Goal: Contribute content: Add original content to the website for others to see

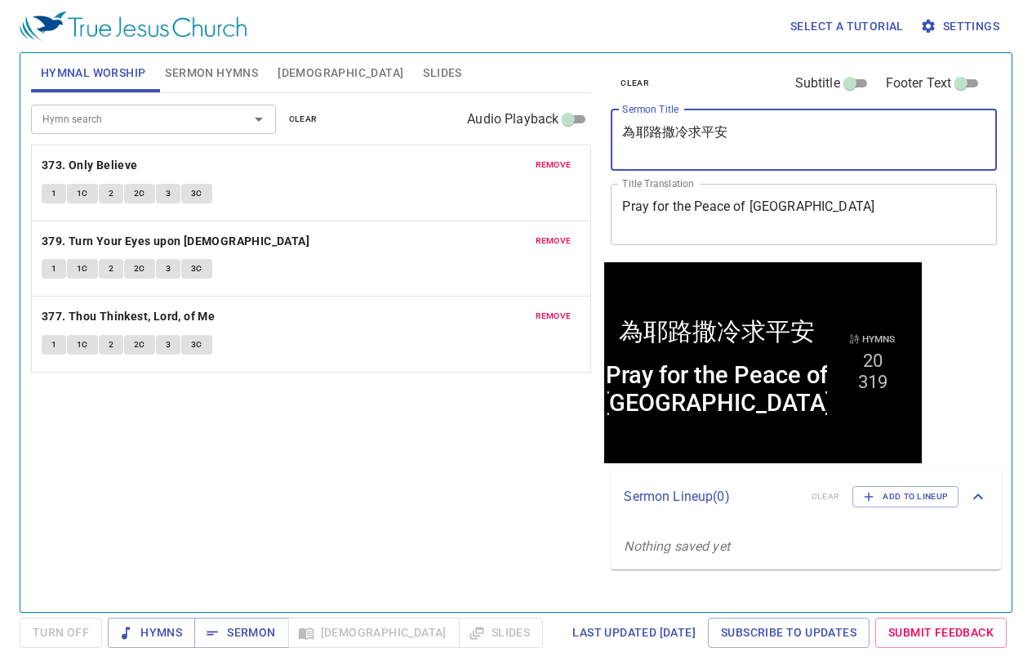
drag, startPoint x: 800, startPoint y: 127, endPoint x: 532, endPoint y: 137, distance: 268.9
click at [532, 137] on div "Hymnal Worship Sermon Hymns Bible Slides Hymn search Hymn search clear Audio Pl…" at bounding box center [515, 326] width 983 height 559
paste textarea "曾將你的事交託那和革"
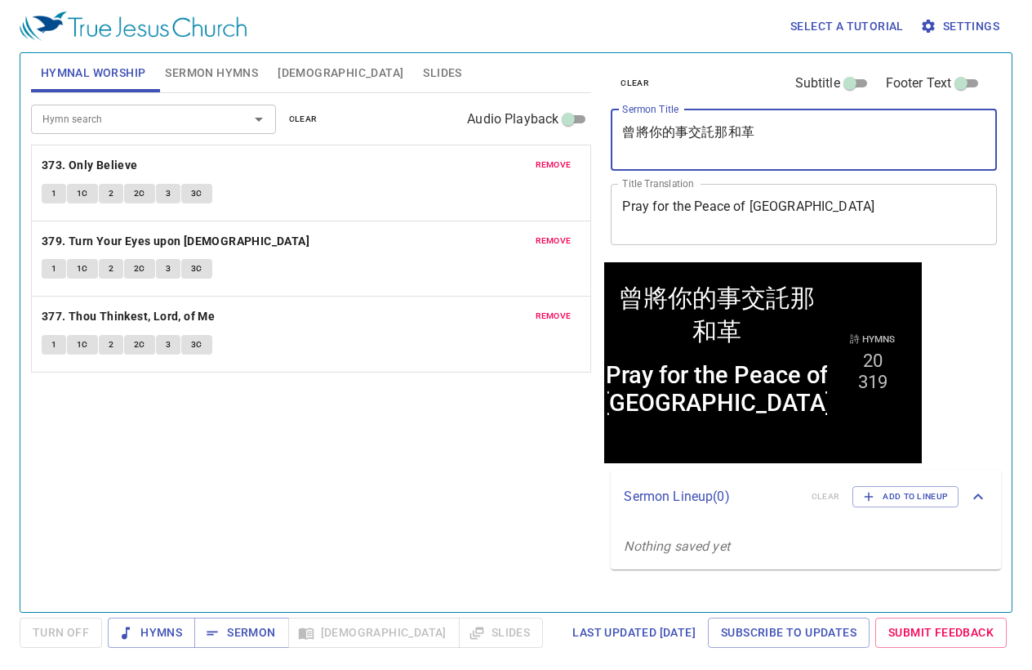
type textarea "曾將你的事交託那和革"
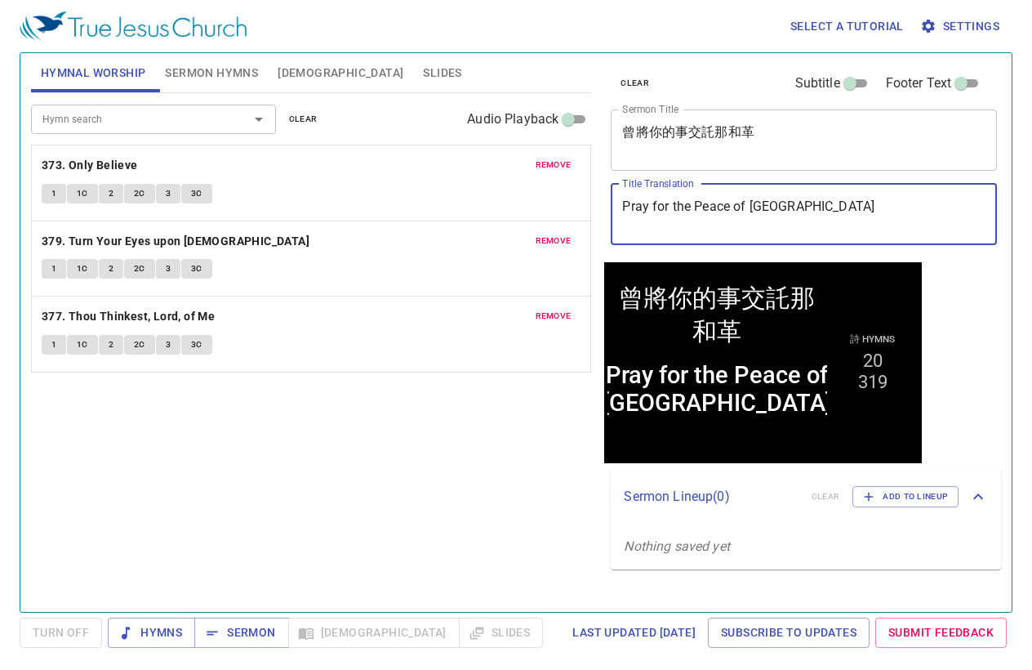
drag, startPoint x: 838, startPoint y: 201, endPoint x: 500, endPoint y: 192, distance: 338.2
click at [500, 192] on div "Hymnal Worship Sermon Hymns Bible Slides Hymn search Hymn search clear Audio Pl…" at bounding box center [515, 326] width 983 height 559
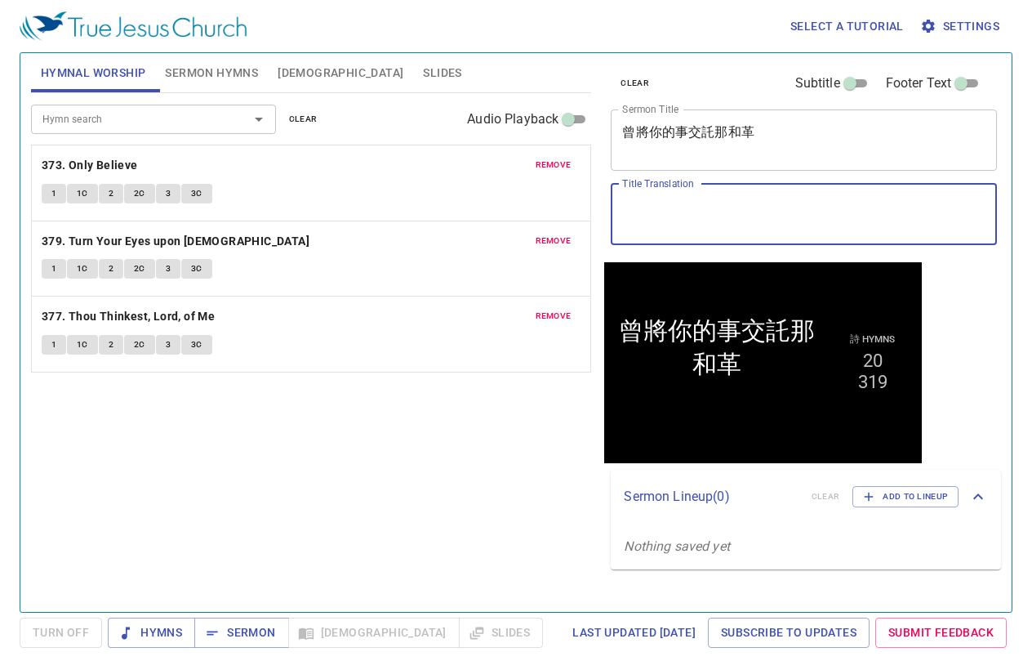
drag, startPoint x: 310, startPoint y: 123, endPoint x: 293, endPoint y: 112, distance: 19.9
click at [309, 122] on span "clear" at bounding box center [303, 119] width 29 height 15
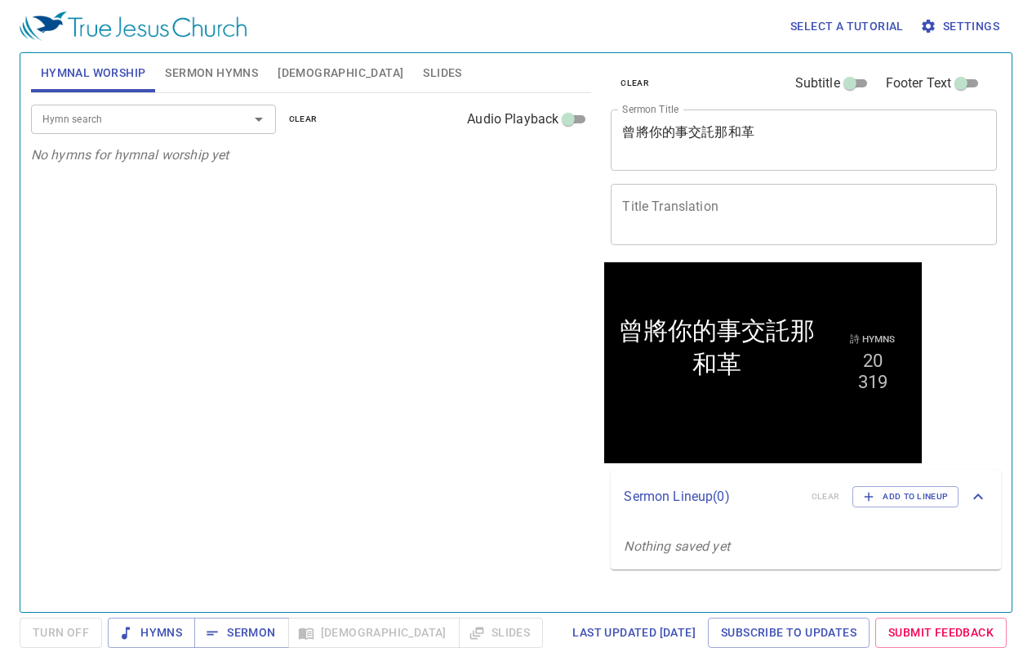
click at [240, 75] on span "Sermon Hymns" at bounding box center [211, 73] width 93 height 20
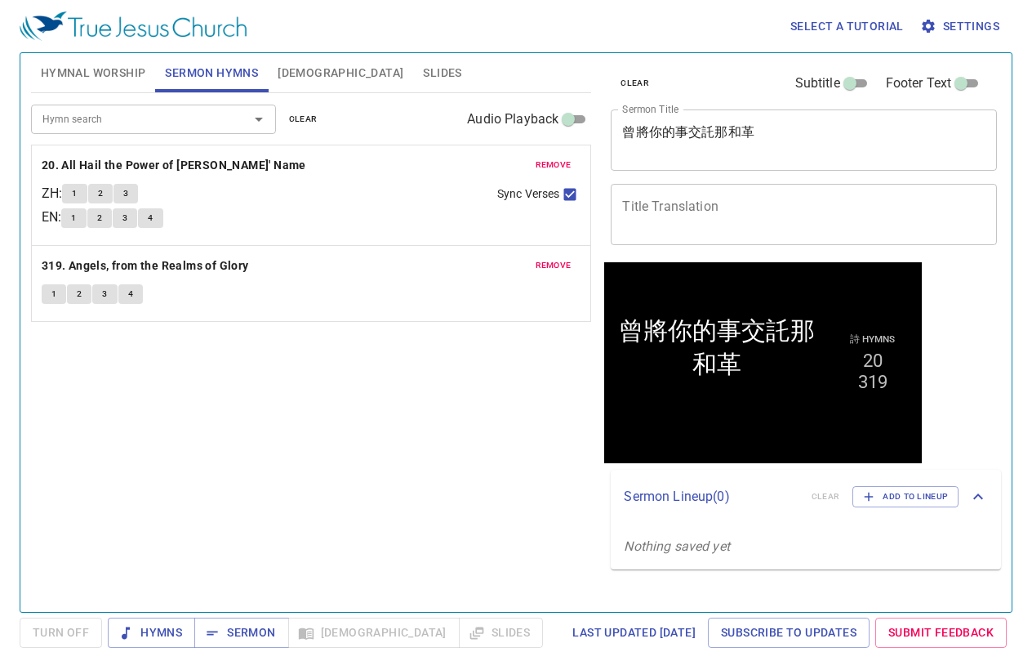
click at [317, 122] on button "clear" at bounding box center [303, 119] width 48 height 20
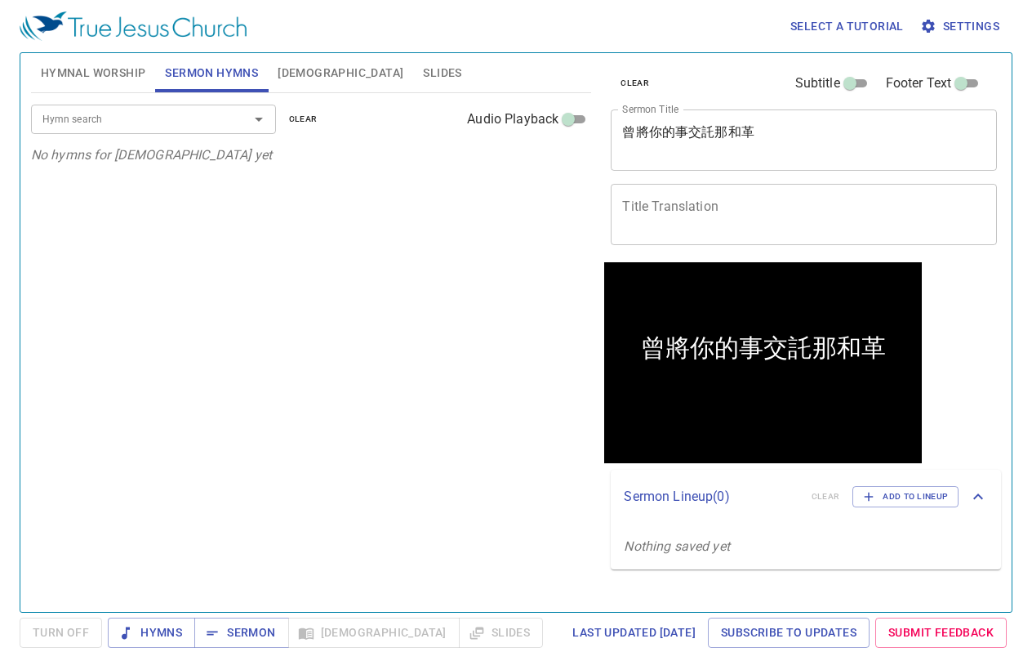
click at [189, 107] on div "Hymn search" at bounding box center [153, 119] width 245 height 29
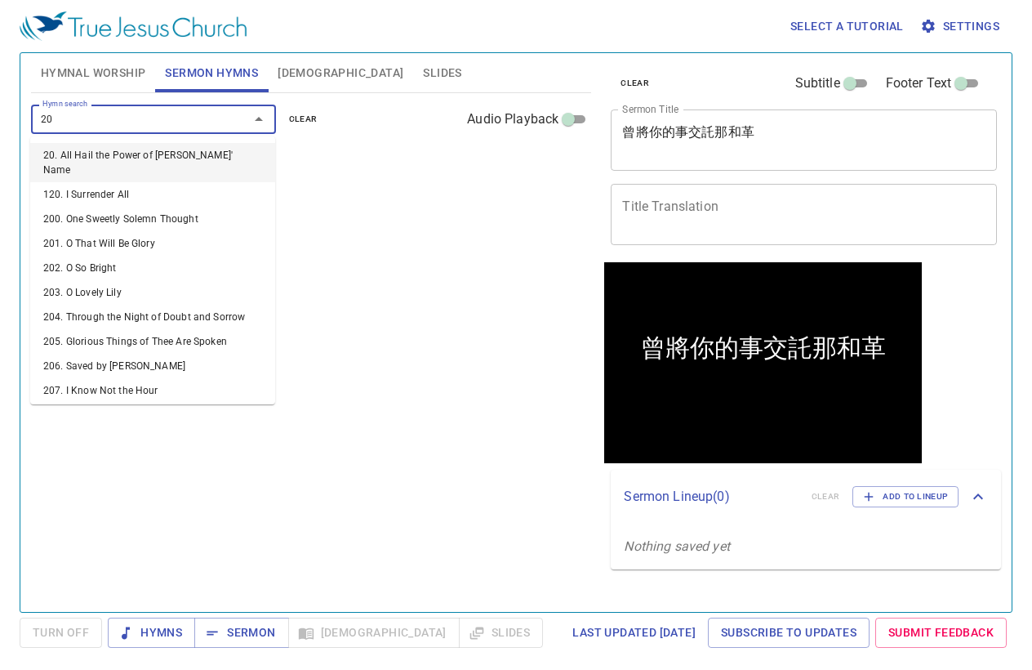
type input "202"
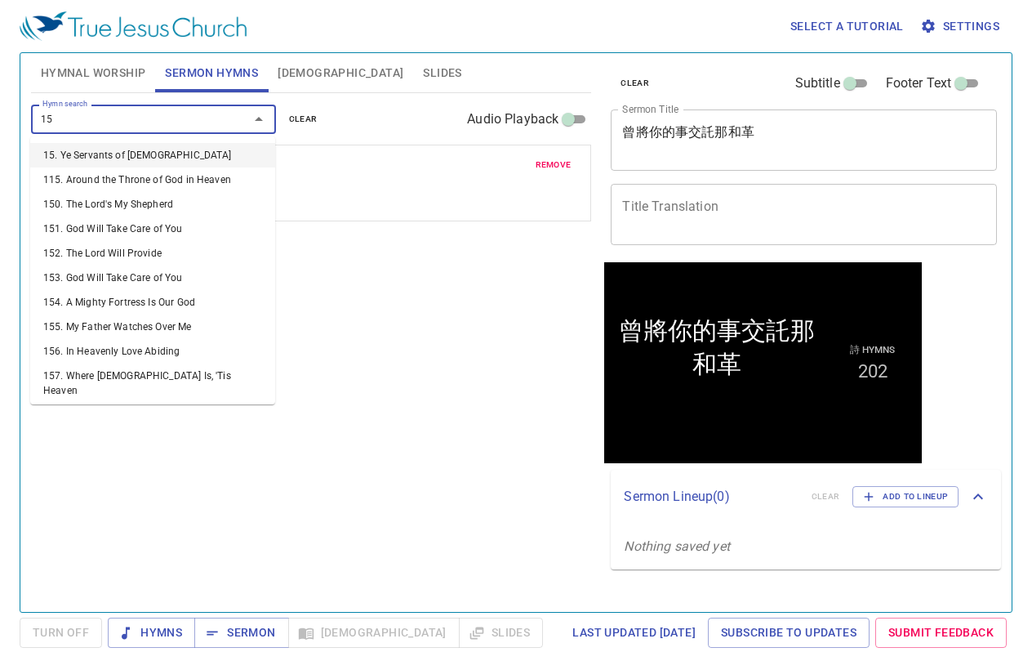
type input "151"
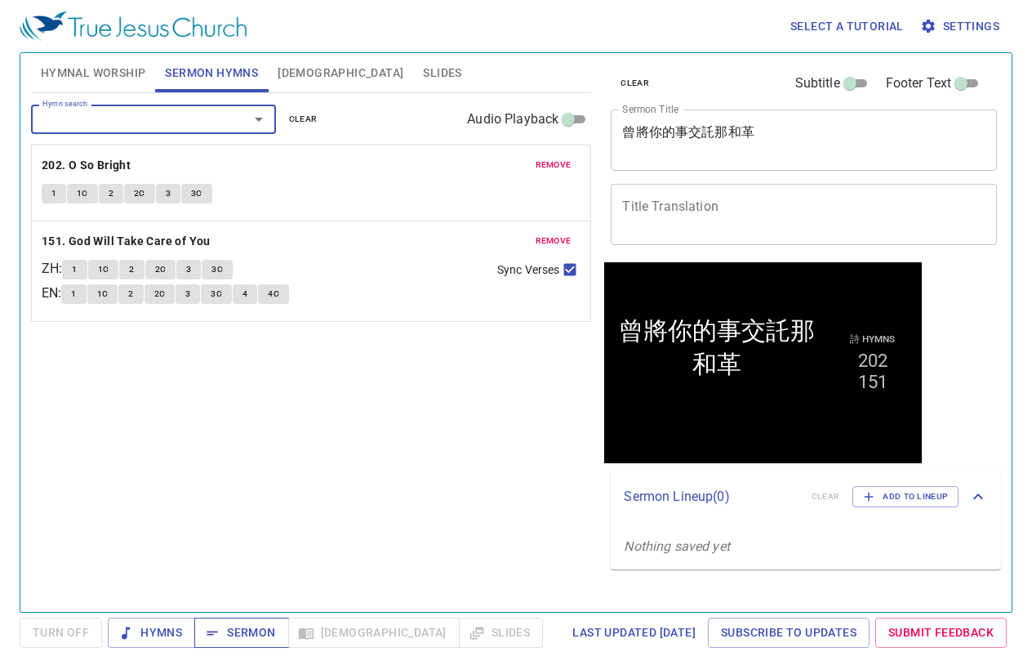
click at [220, 624] on span "Sermon" at bounding box center [241, 632] width 68 height 20
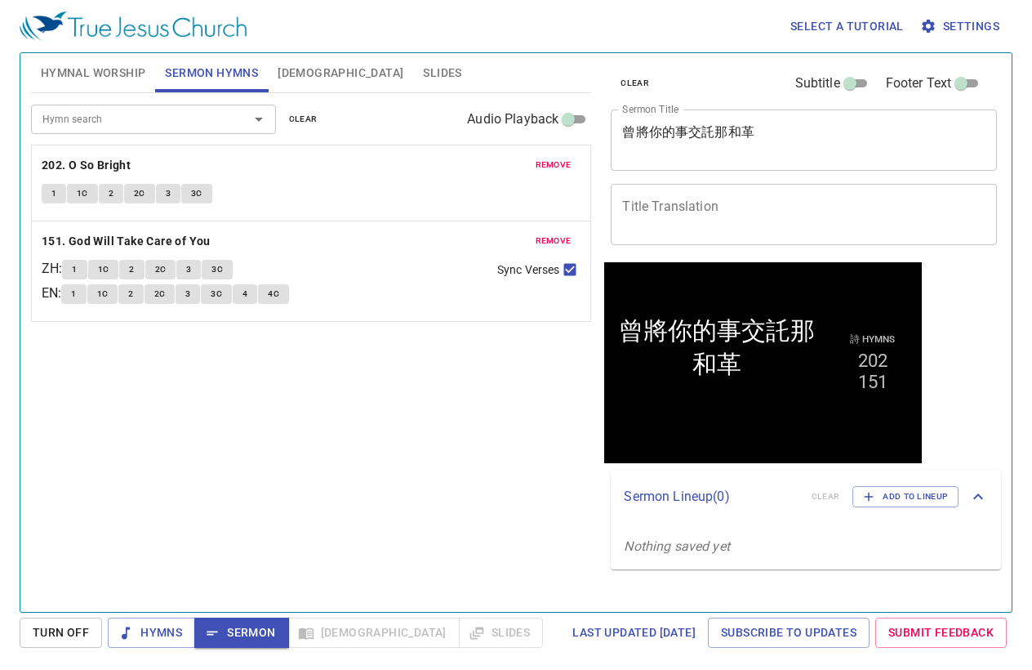
drag, startPoint x: 307, startPoint y: 514, endPoint x: 289, endPoint y: 483, distance: 35.2
click at [307, 514] on div "Hymn search Hymn search clear Audio Playback remove 202. O So Bright 1 1C 2 2C …" at bounding box center [311, 345] width 561 height 505
click at [194, 457] on div "Hymn search Hymn search clear Audio Playback remove 202. O So Bright 1 1C 2 2C …" at bounding box center [311, 345] width 561 height 505
click at [759, 196] on div "x Title Translation" at bounding box center [804, 214] width 386 height 61
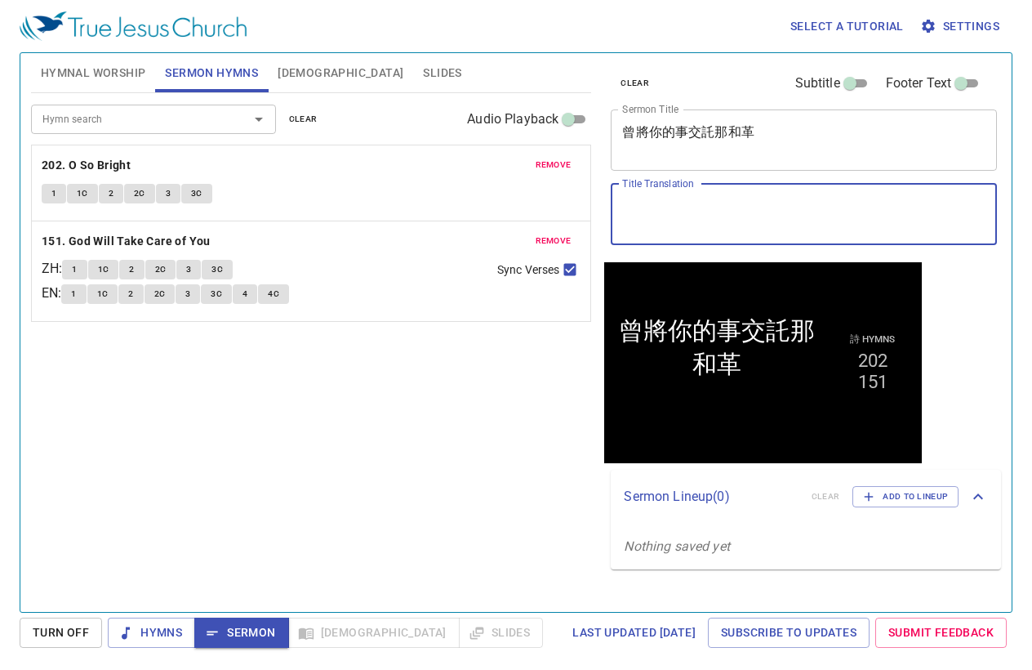
click at [767, 137] on textarea "曾將你的事交託那和革" at bounding box center [803, 139] width 363 height 31
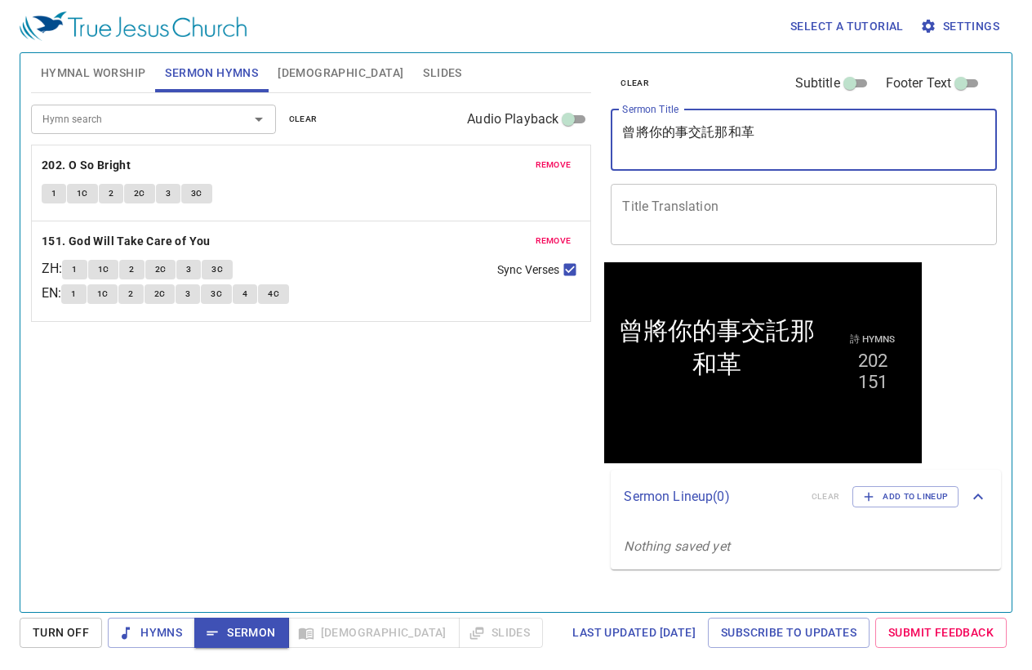
click at [630, 135] on textarea "曾將你的事交託那和革" at bounding box center [803, 139] width 363 height 31
click at [760, 131] on textarea "當將你的事交託那和革" at bounding box center [803, 139] width 363 height 31
click at [723, 135] on textarea "當將你的事交託那和革" at bounding box center [803, 139] width 363 height 31
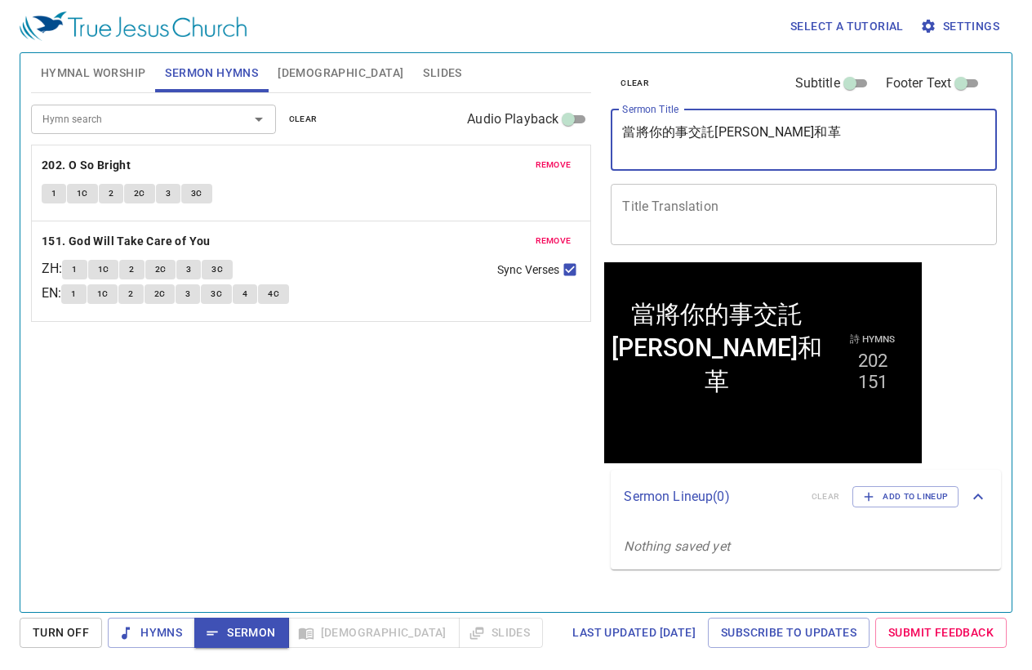
click at [782, 136] on textarea "當將你的事交託耶和革" at bounding box center [803, 139] width 363 height 31
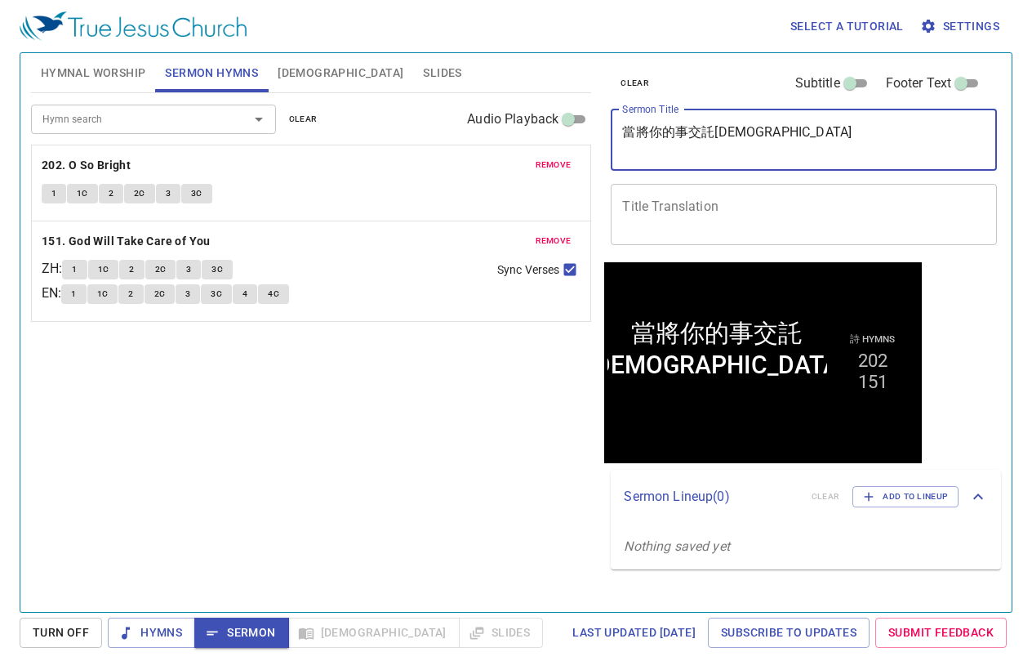
type textarea "當將你的事交託[DEMOGRAPHIC_DATA]"
click at [691, 203] on textarea "Title Translation" at bounding box center [803, 213] width 363 height 31
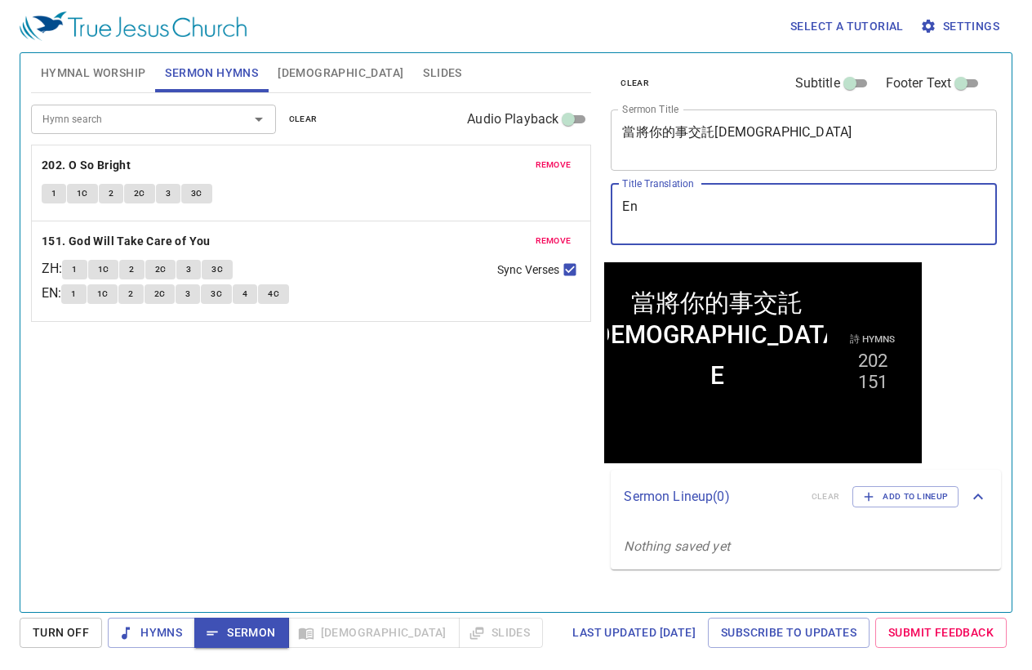
type textarea "E"
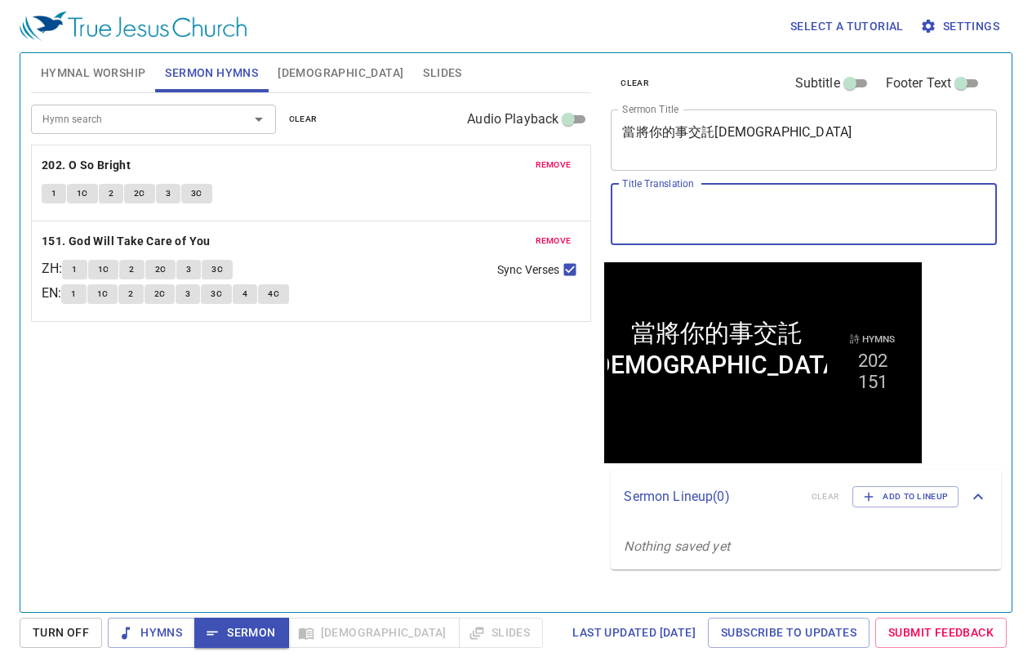
click at [668, 203] on textarea "Title Translation" at bounding box center [803, 213] width 363 height 31
type textarea "R"
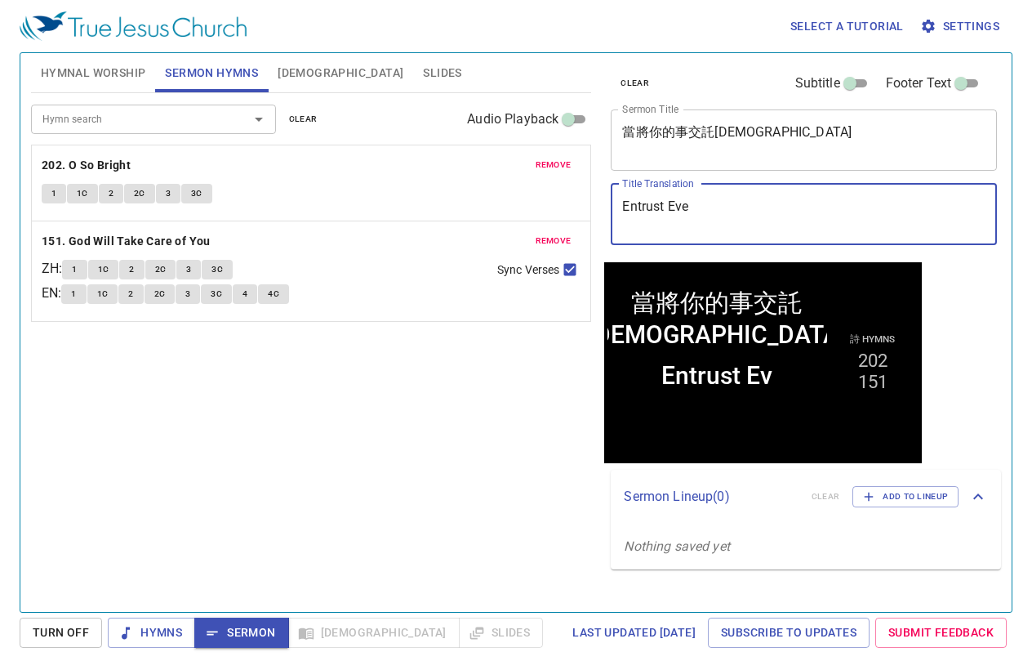
type textarea "Entrust Ever"
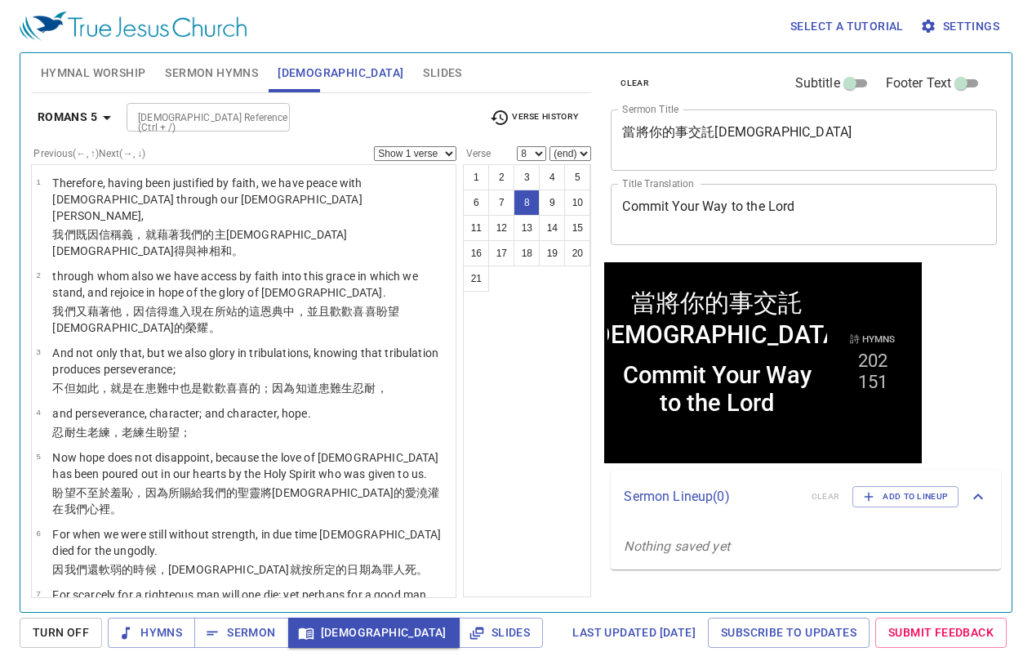
click at [108, 118] on icon "button" at bounding box center [107, 118] width 20 height 20
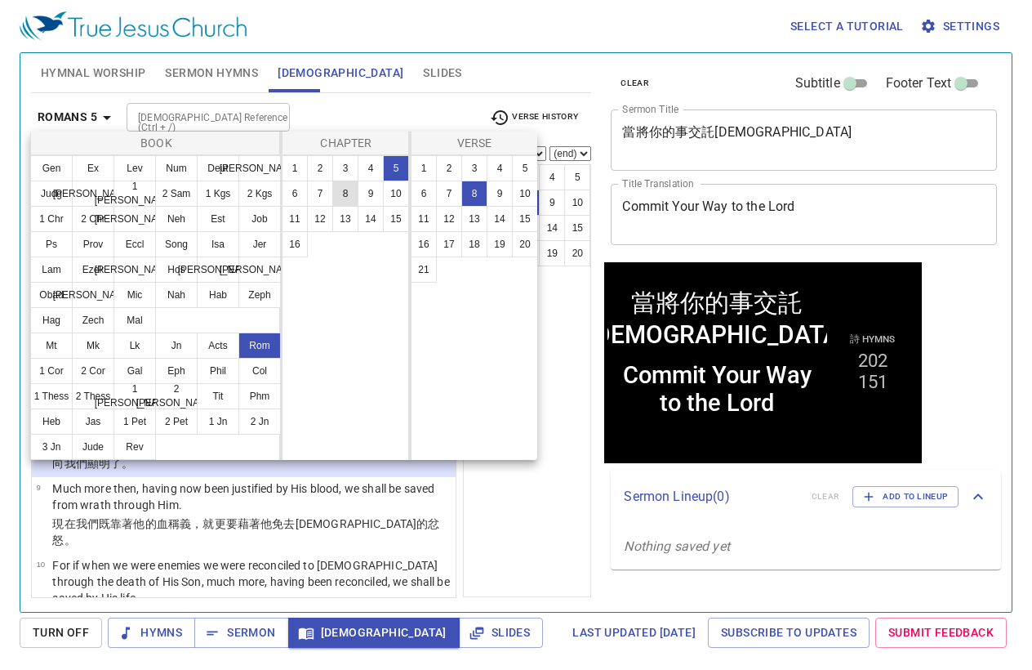
click at [352, 190] on button "8" at bounding box center [345, 193] width 26 height 26
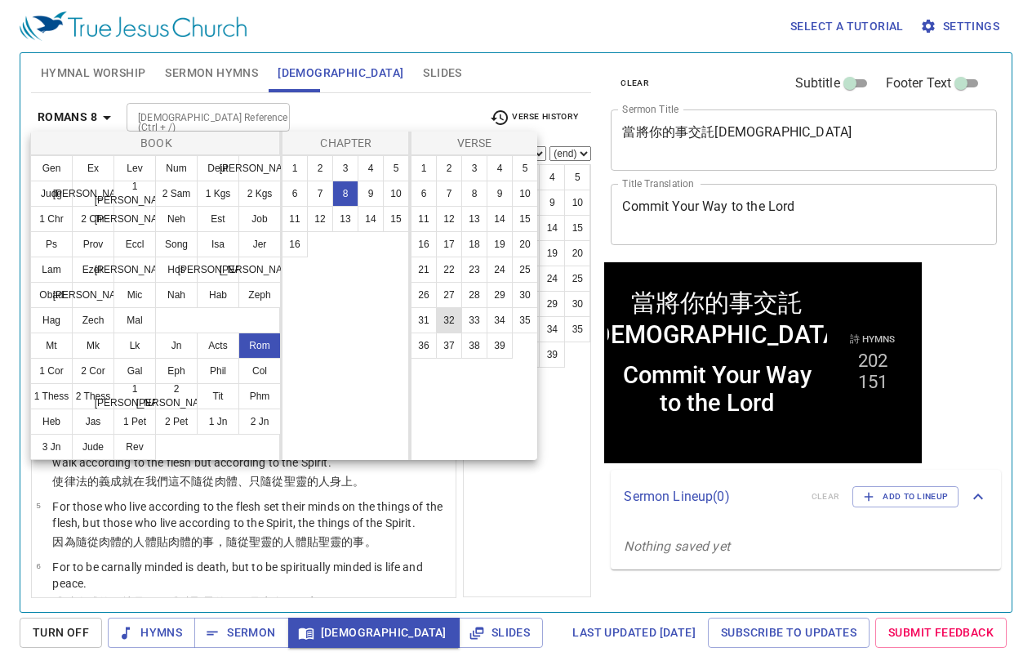
click at [450, 319] on button "32" at bounding box center [449, 320] width 26 height 26
select select "32"
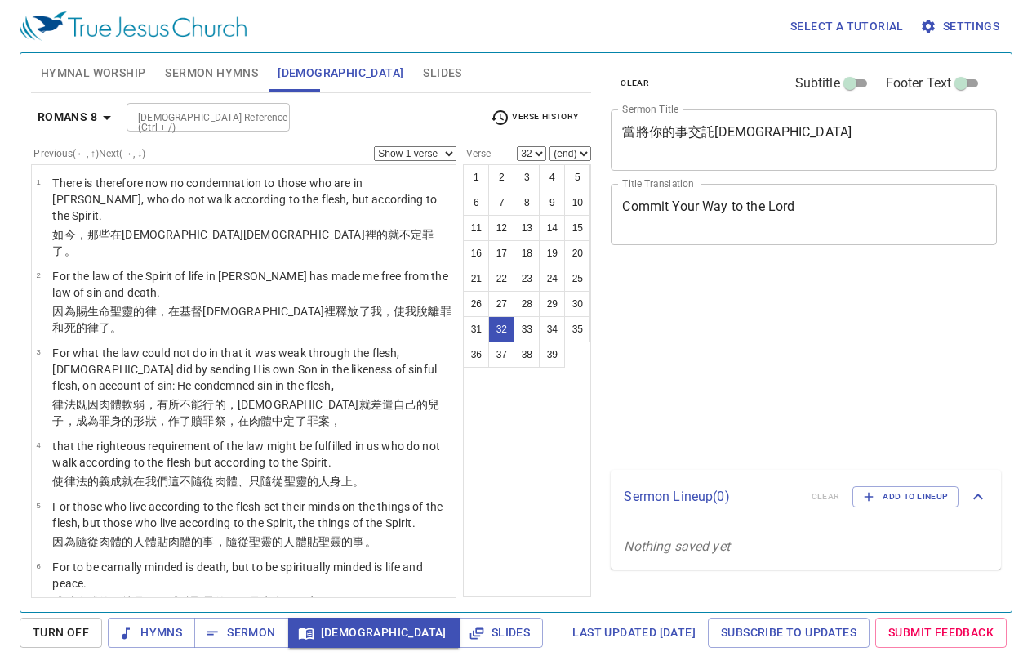
select select "32"
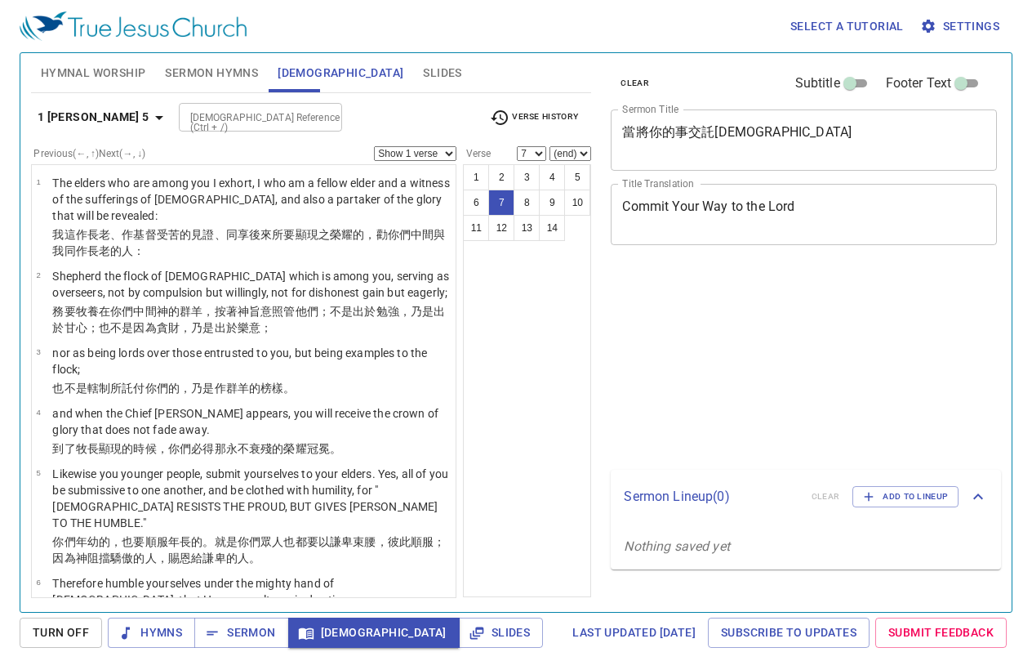
select select "7"
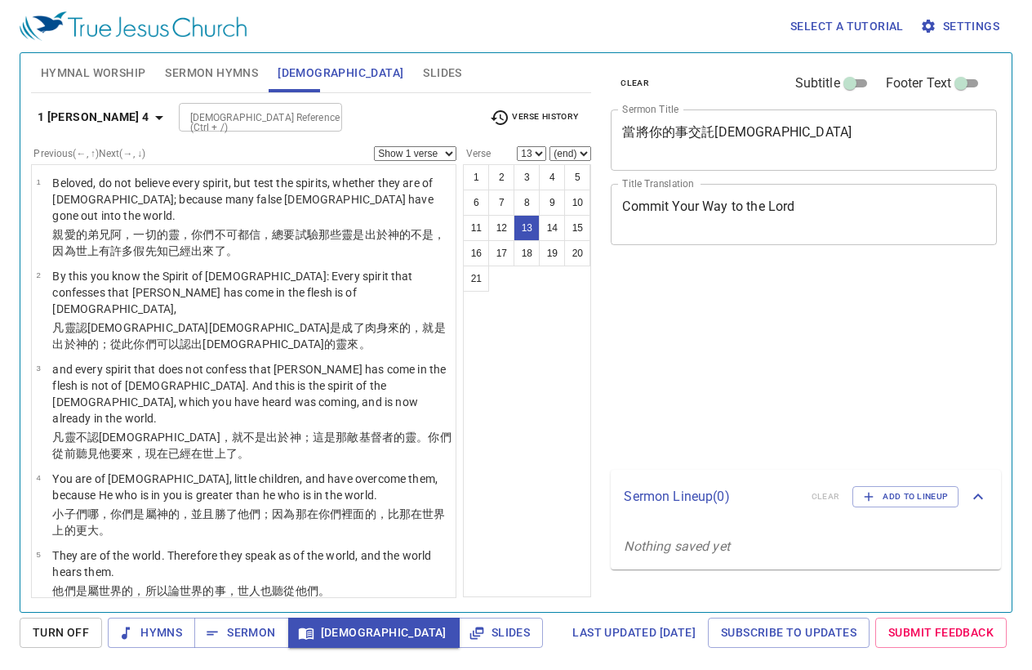
select select "13"
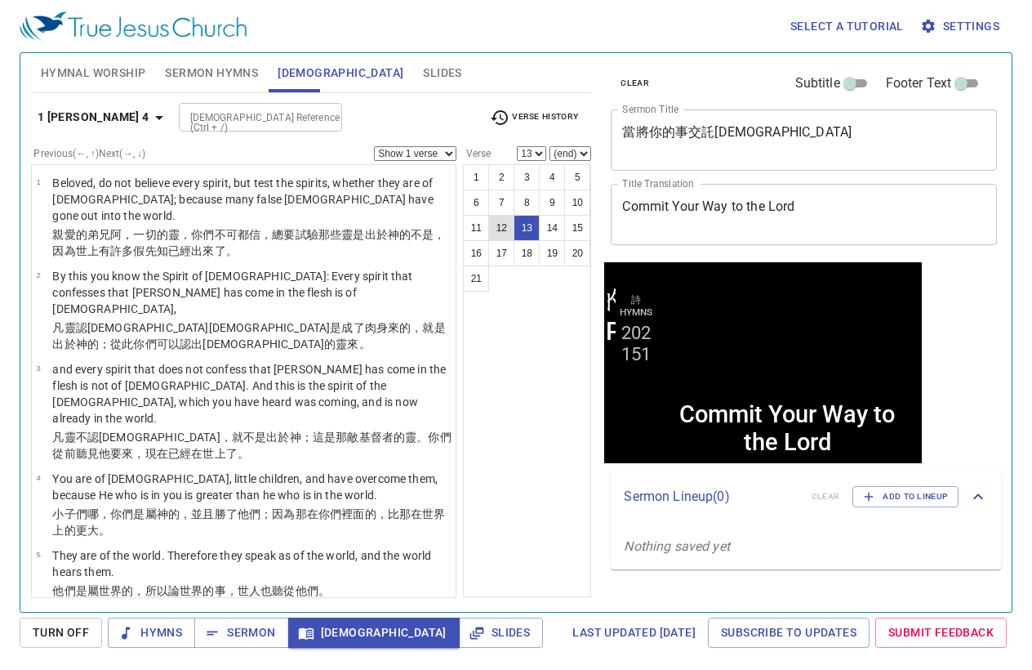
scroll to position [660, 0]
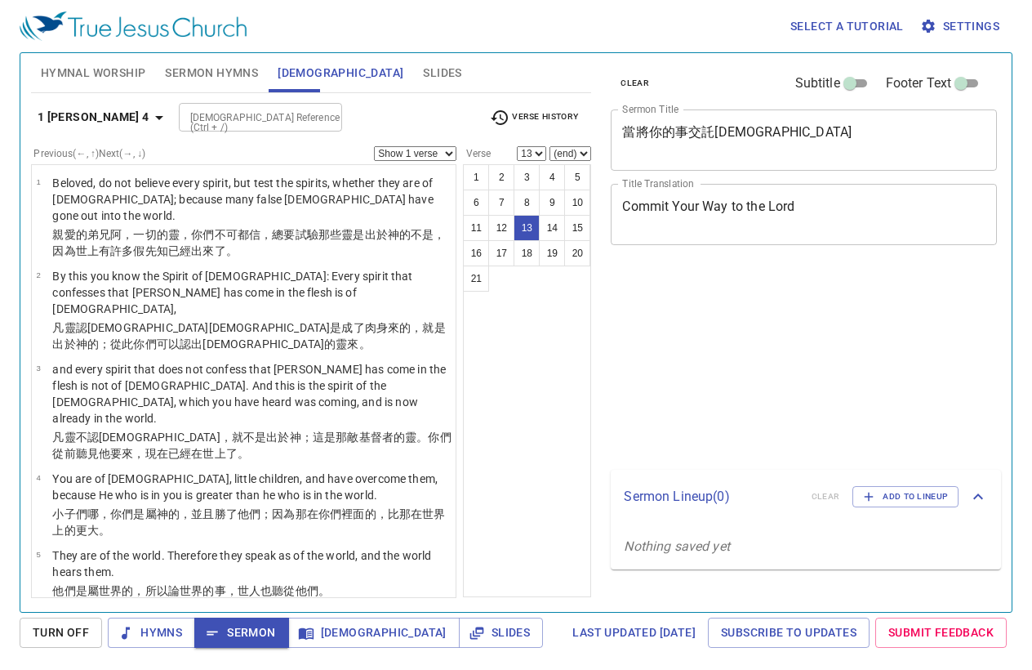
select select "13"
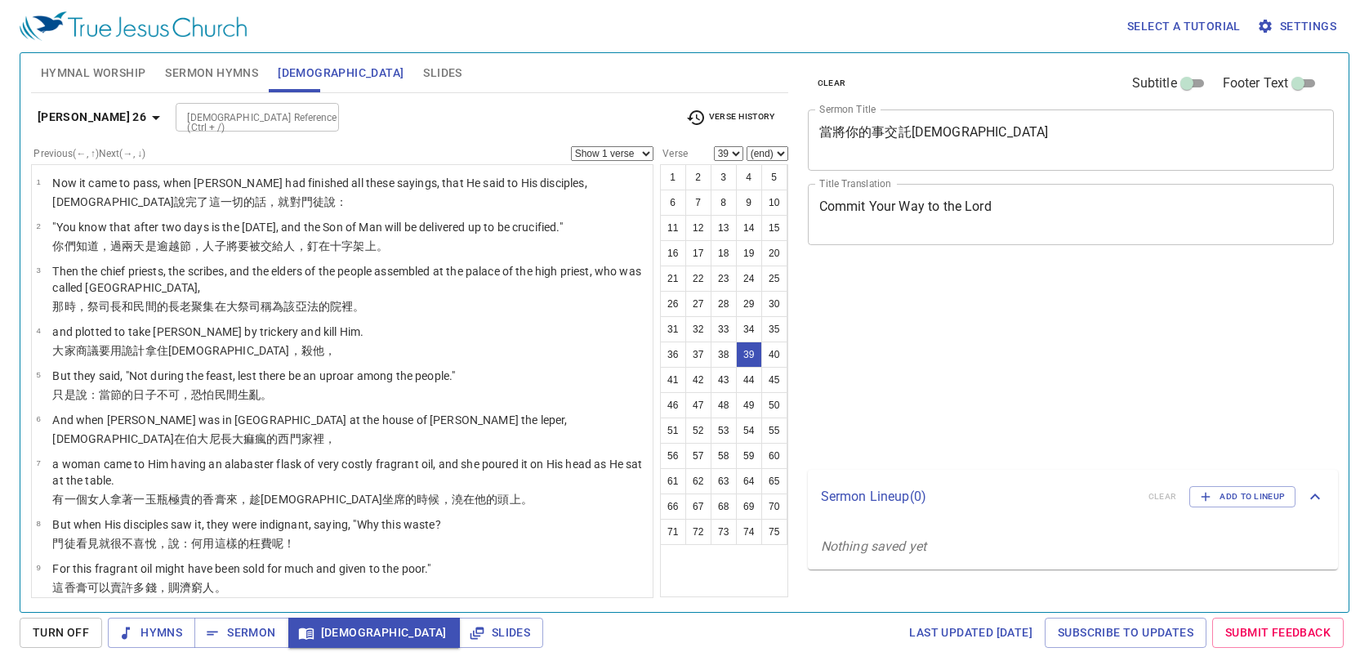
select select "39"
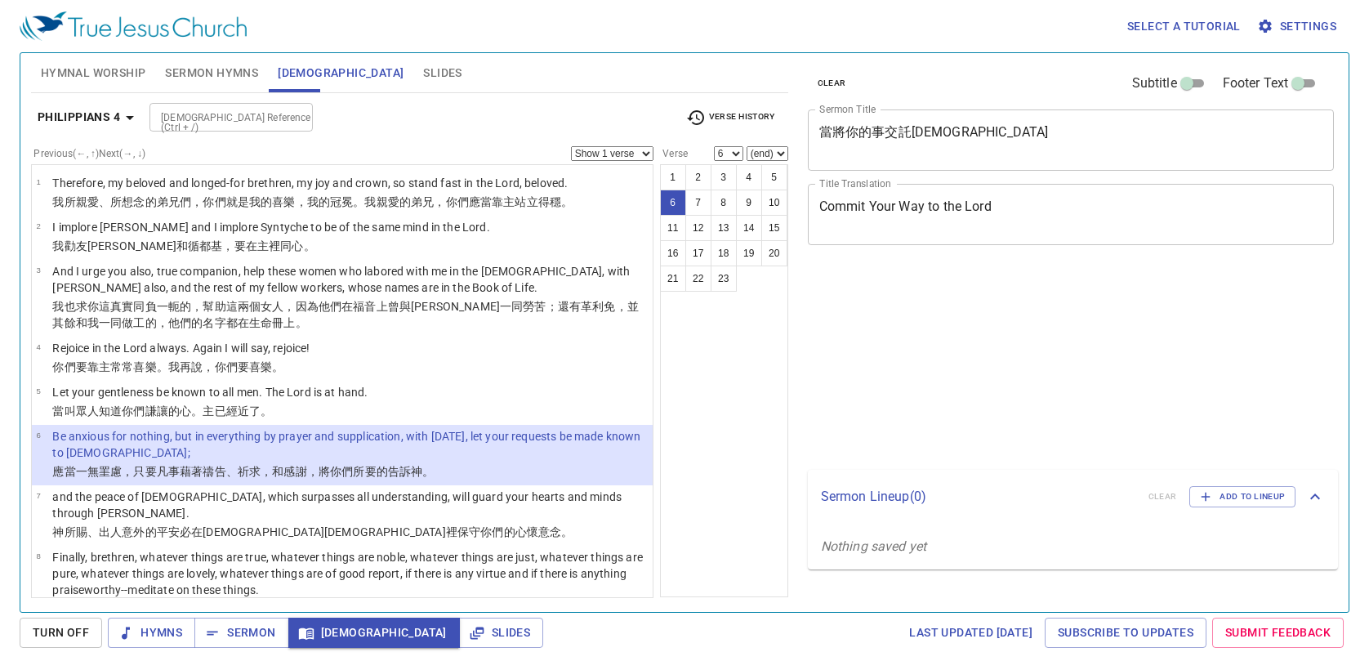
select select "6"
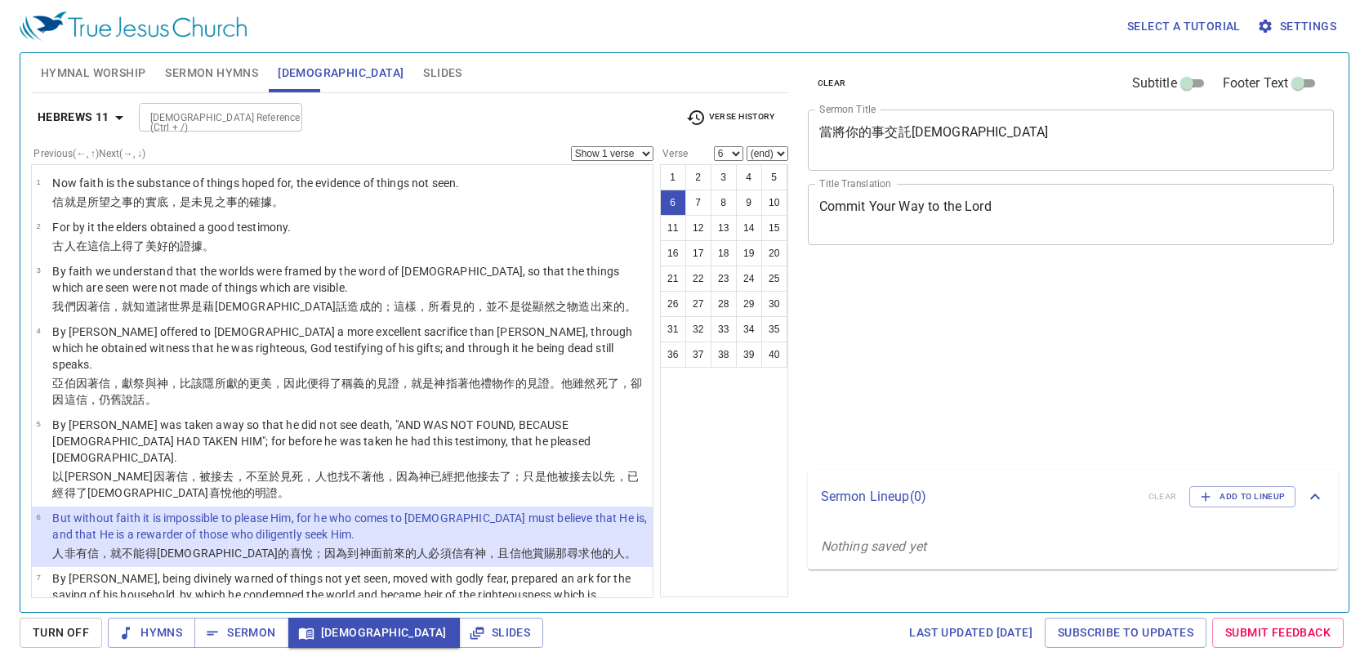
select select "6"
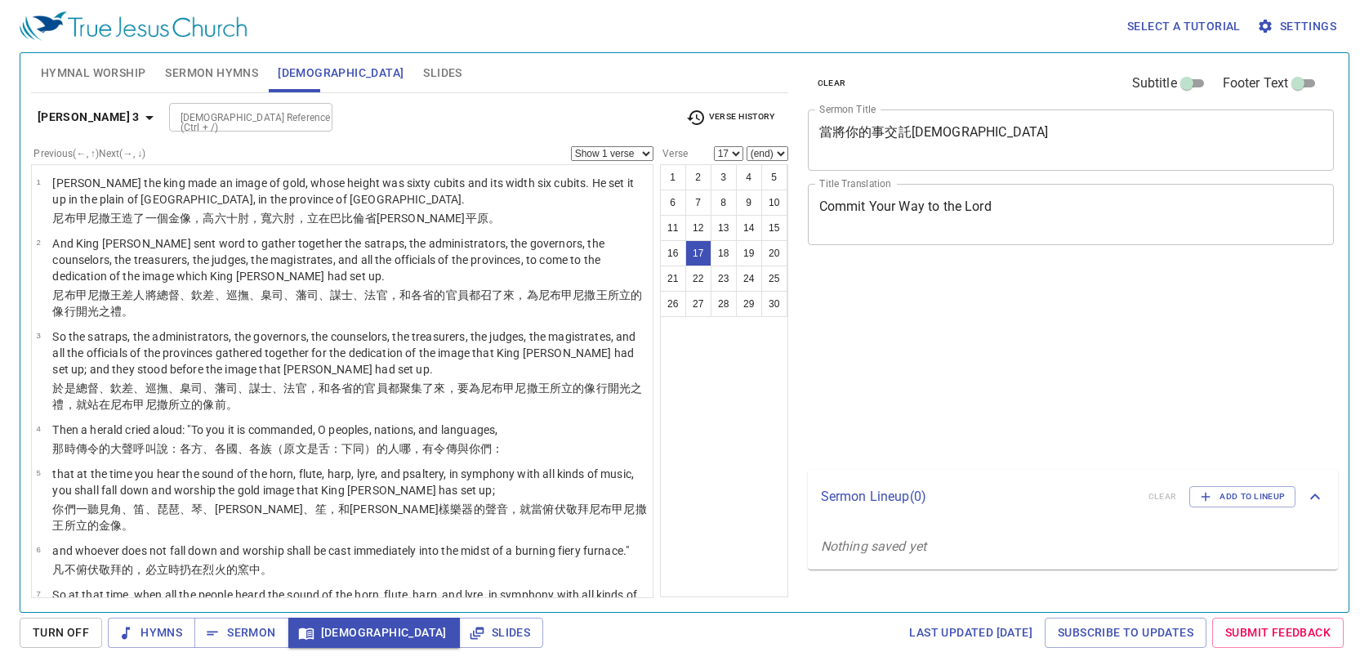
select select "17"
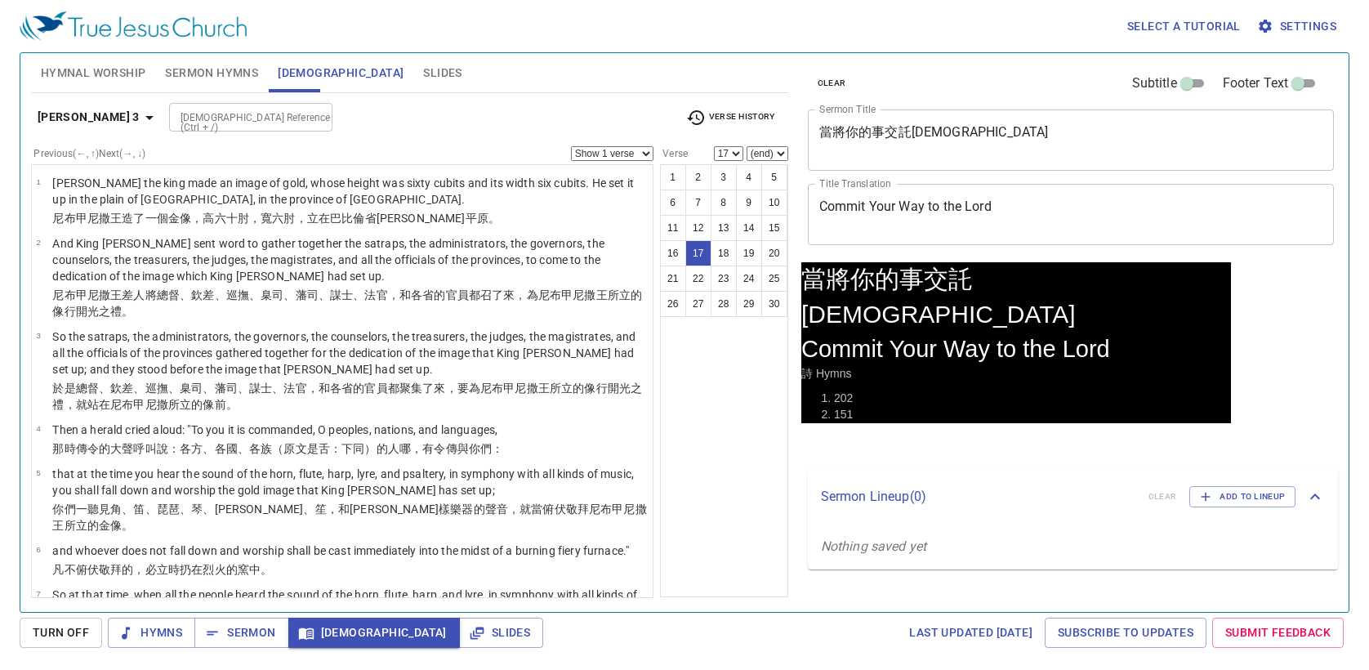
click at [599, 148] on select "Show 1 verse Show 2 verses Show 3 verses Show 4 verses Show 5 verses" at bounding box center [612, 153] width 82 height 15
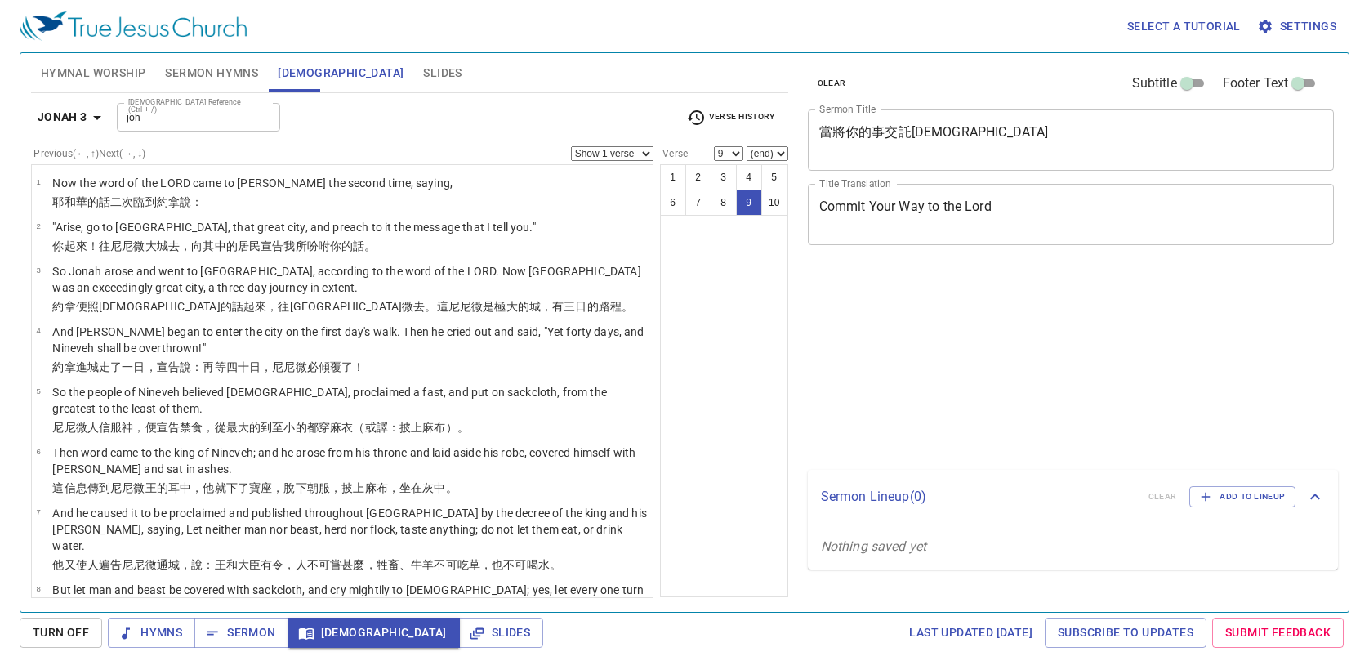
select select "9"
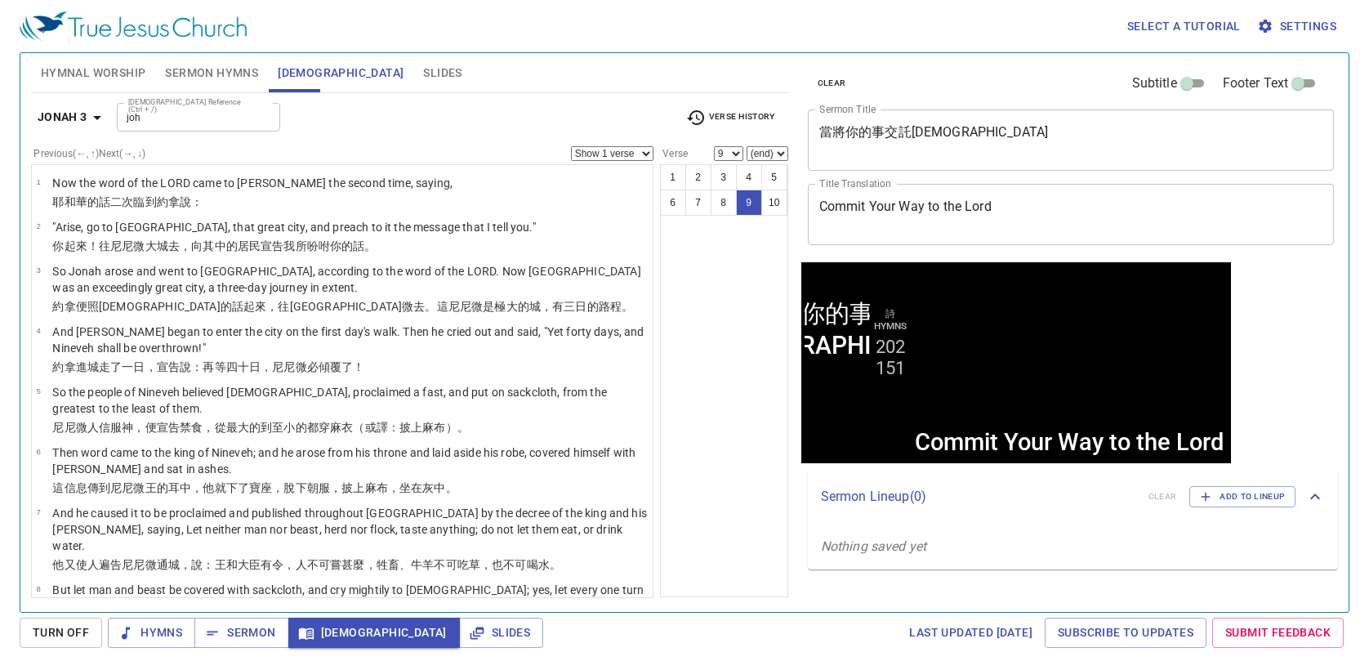
scroll to position [135, 0]
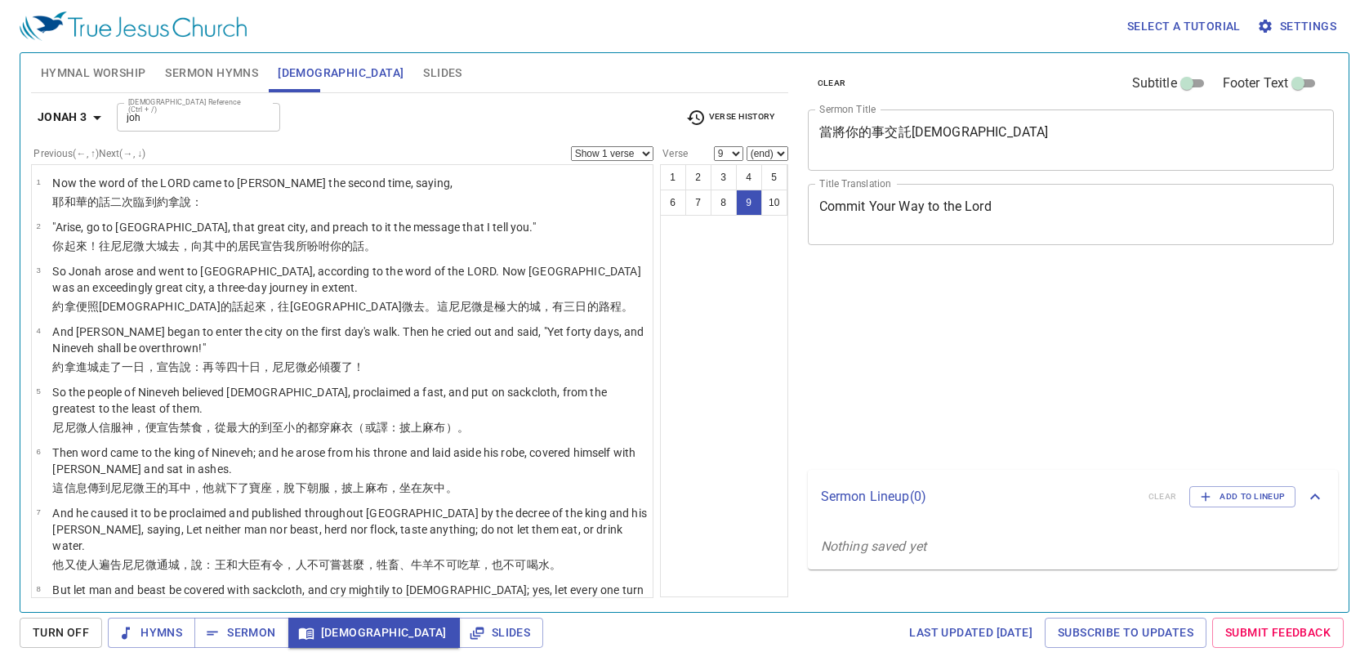
select select "9"
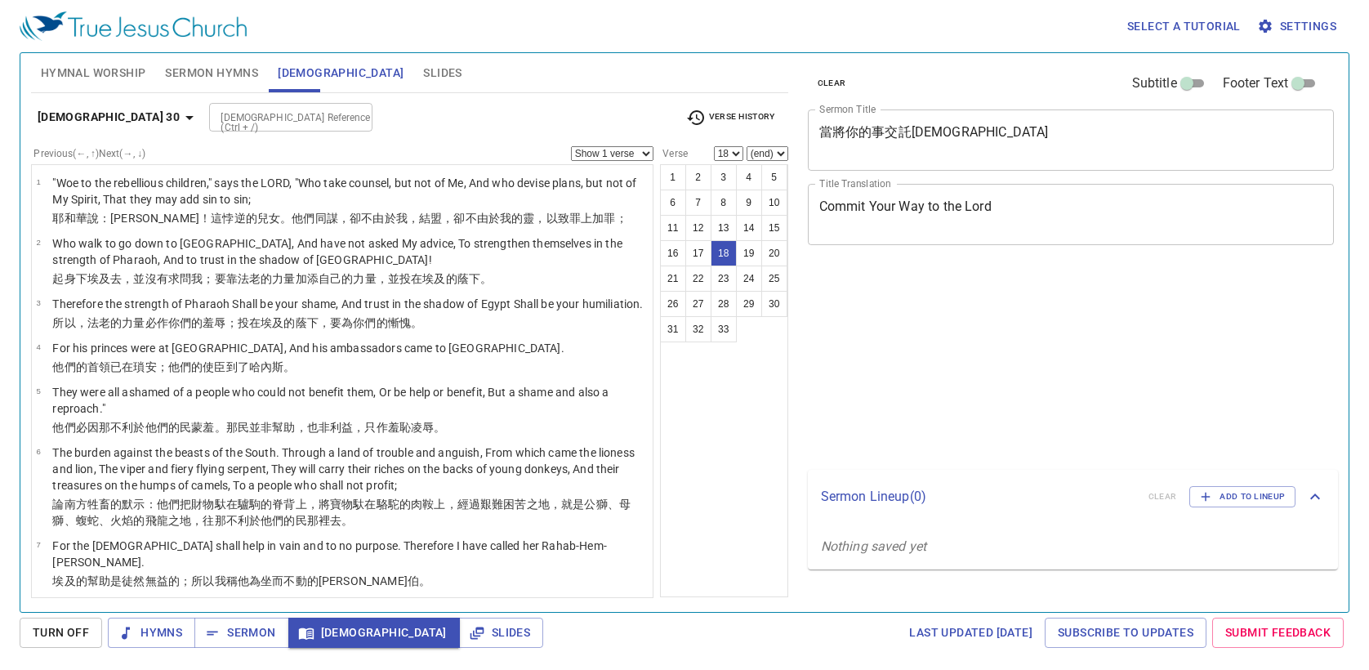
select select "18"
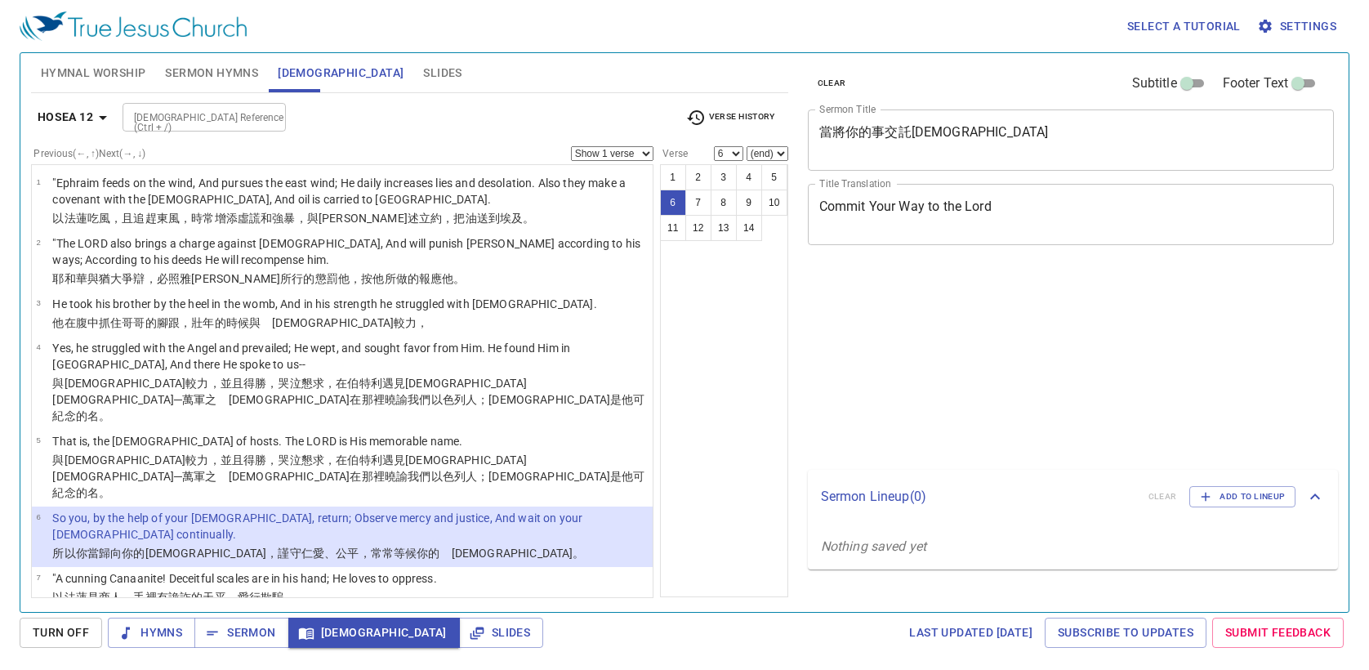
select select "6"
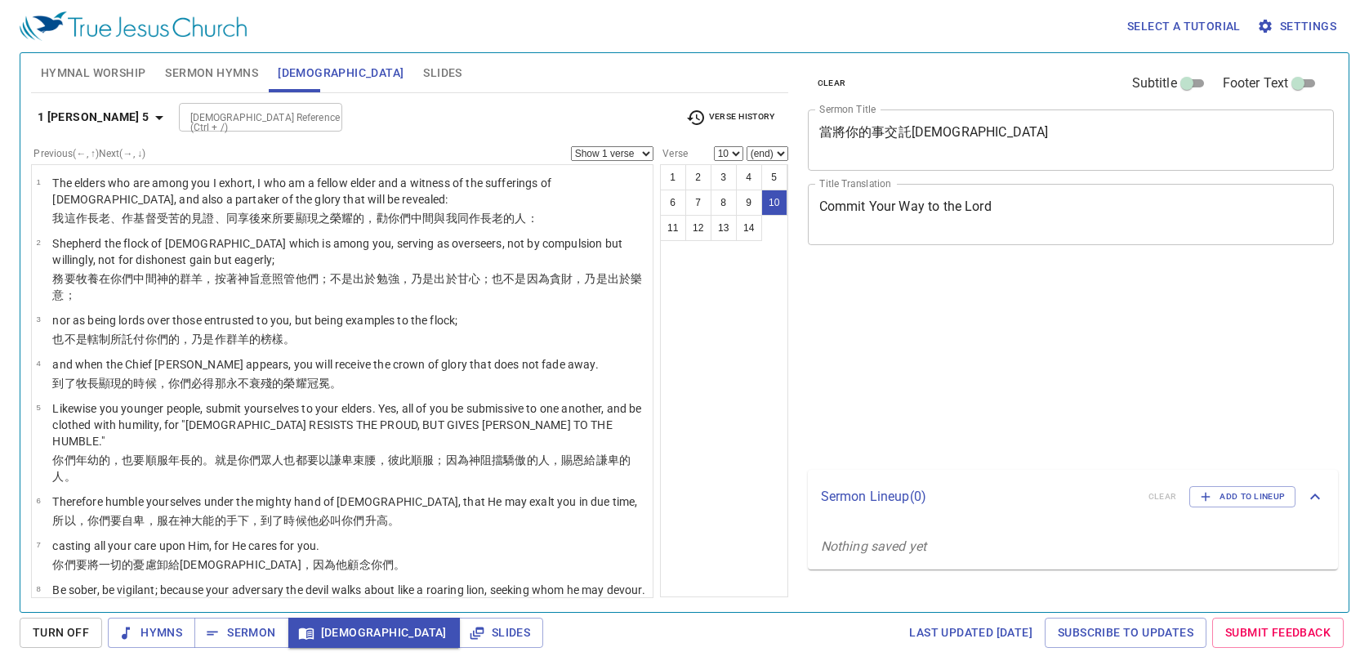
select select "10"
